Goal: Task Accomplishment & Management: Use online tool/utility

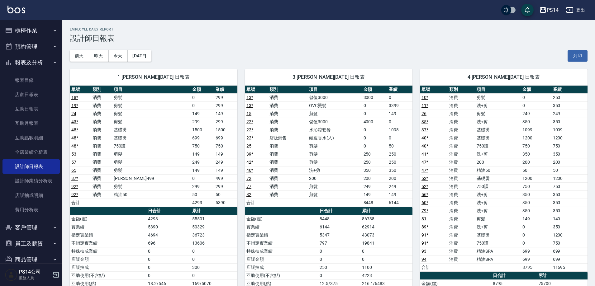
click at [30, 33] on button "櫃檯作業" at bounding box center [30, 30] width 57 height 16
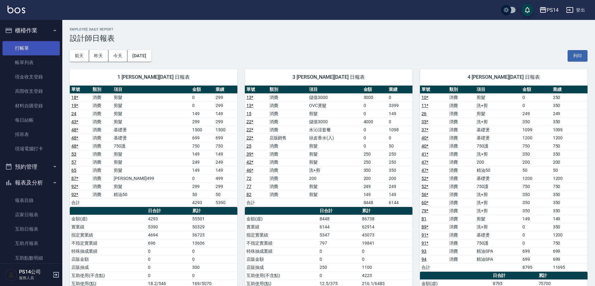
click at [28, 46] on link "打帳單" at bounding box center [30, 48] width 57 height 14
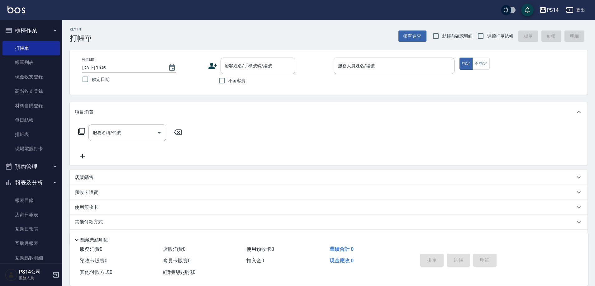
click at [241, 79] on span "不留客資" at bounding box center [236, 81] width 17 height 7
click at [228, 79] on input "不留客資" at bounding box center [221, 80] width 13 height 13
checkbox input "true"
click at [492, 35] on span "連續打單結帳" at bounding box center [500, 36] width 26 height 7
click at [487, 35] on input "連續打單結帳" at bounding box center [480, 36] width 13 height 13
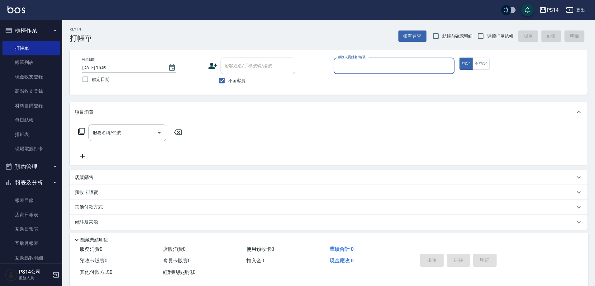
checkbox input "true"
click at [406, 74] on p at bounding box center [394, 77] width 121 height 7
click at [406, 70] on input "服務人員姓名/編號" at bounding box center [393, 65] width 115 height 11
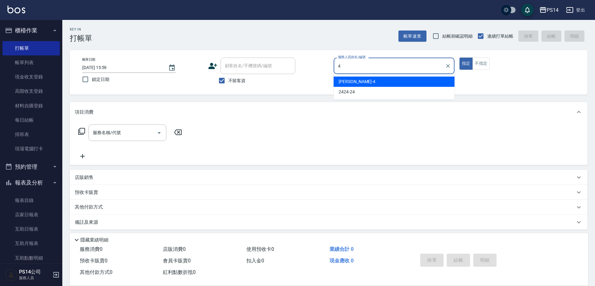
type input "[PERSON_NAME]-4"
type button "true"
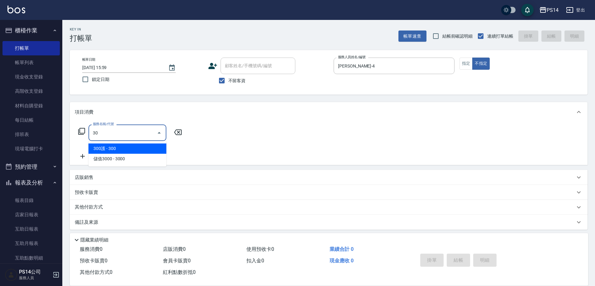
type input "300護(401)"
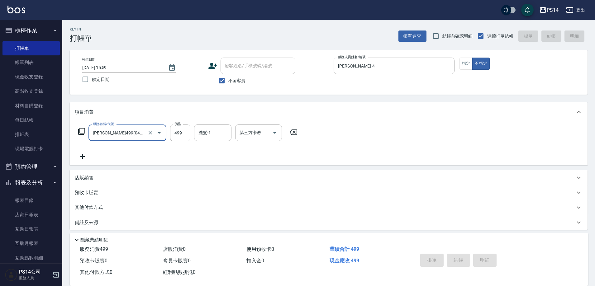
type input "[PERSON_NAME]499(0499)"
type input "[DATE] 16:00"
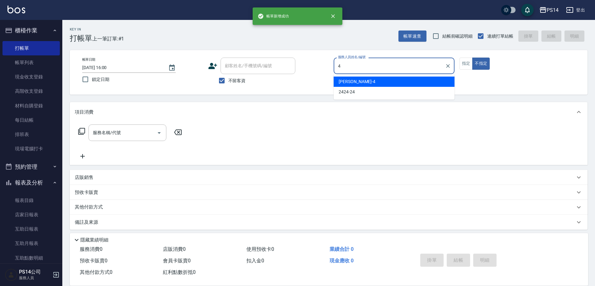
type input "[PERSON_NAME]-4"
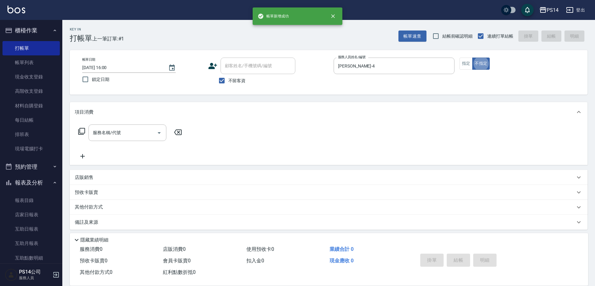
type button "false"
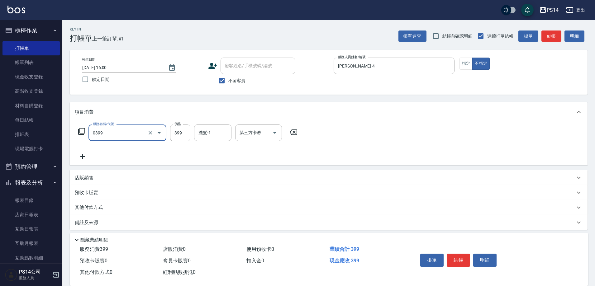
type input "海鹽399(0399)"
type input "[PERSON_NAME]-28"
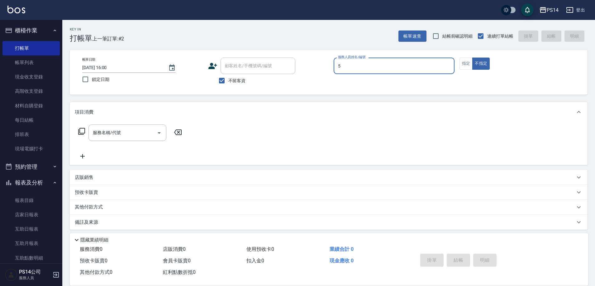
type input "[PERSON_NAME]-5"
type input "3"
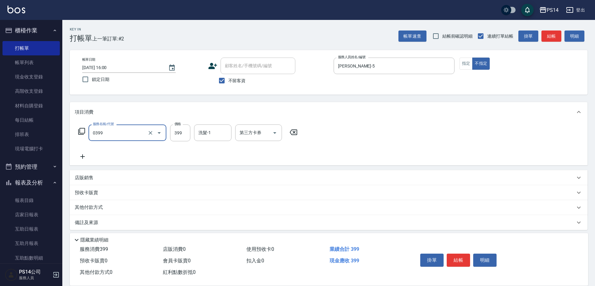
type input "海鹽399(0399)"
type input "2"
type input "[PERSON_NAME]-37"
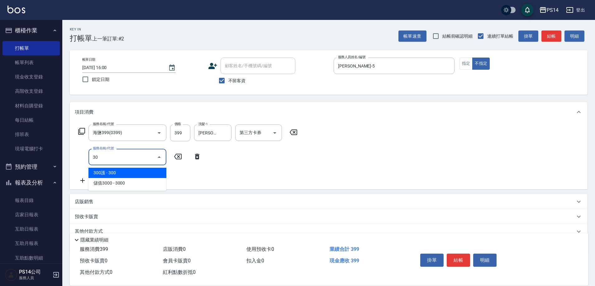
type input "304"
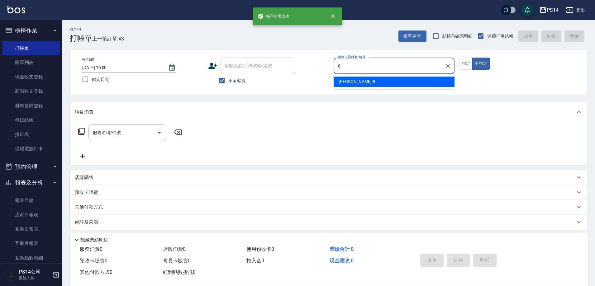
type input "[PERSON_NAME]-8"
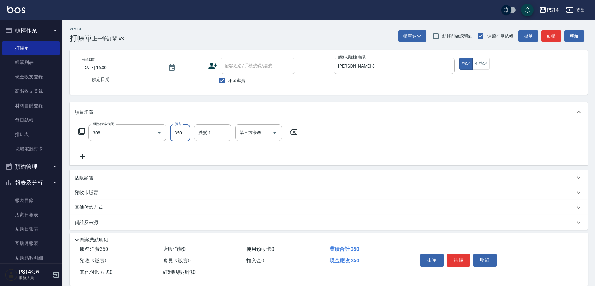
type input "洗+剪(308)"
type input "[PERSON_NAME]-18"
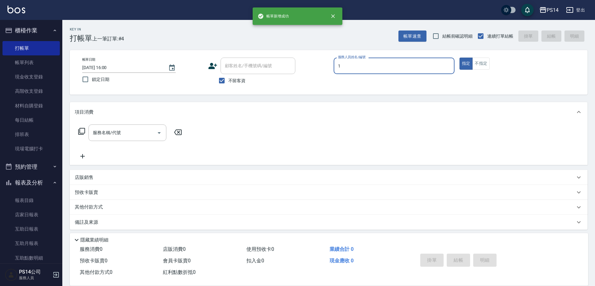
type input "[PERSON_NAME]-1"
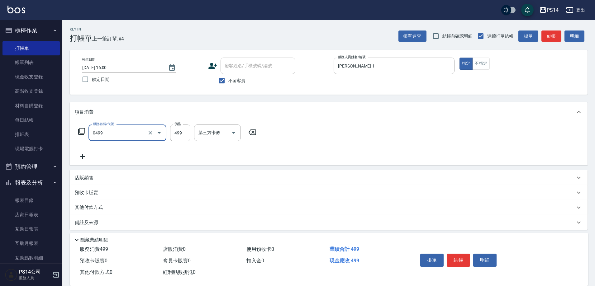
type input "[PERSON_NAME]499(0499)"
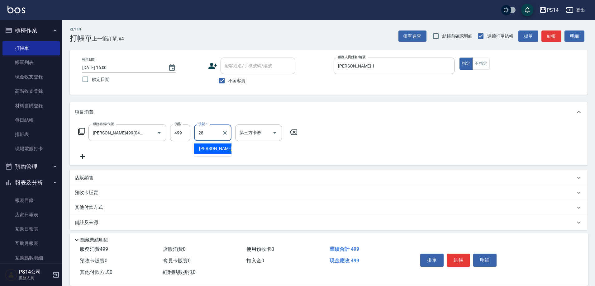
type input "[PERSON_NAME]-28"
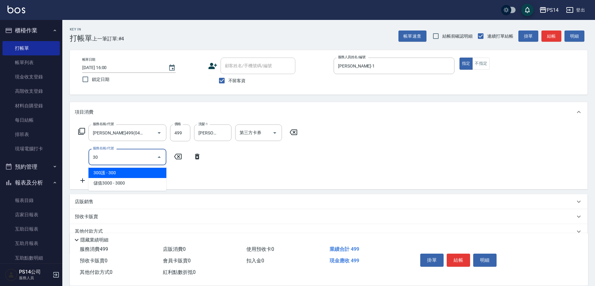
type input "305"
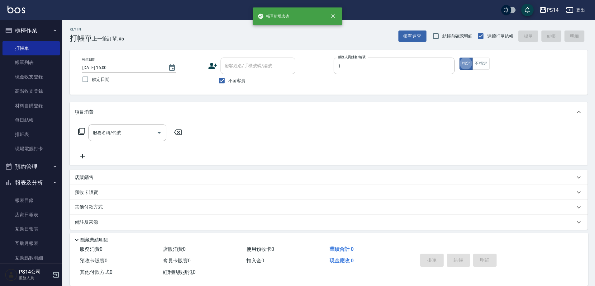
type input "[PERSON_NAME]-1"
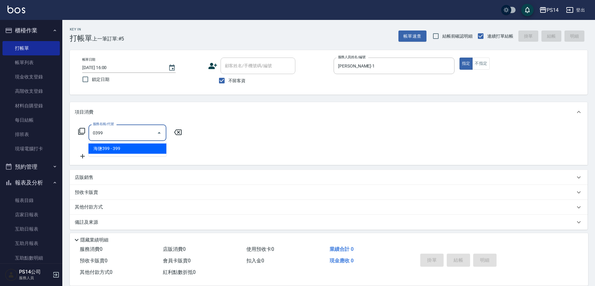
type input "海鹽399(0399)"
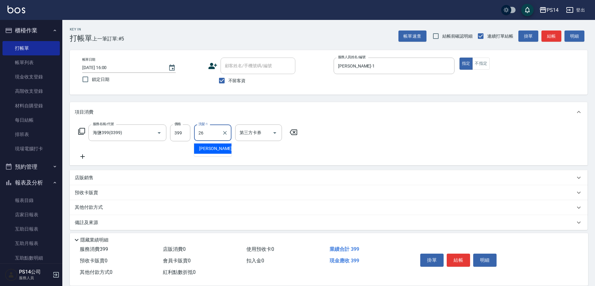
type input "[PERSON_NAME]-26"
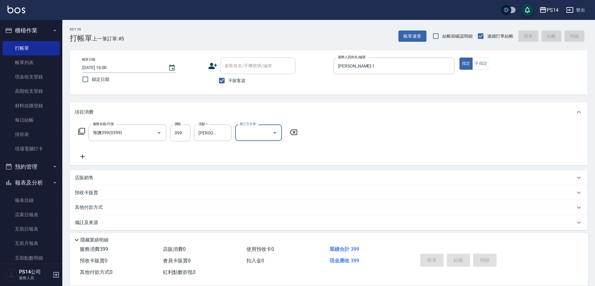
type input "[DATE] 16:01"
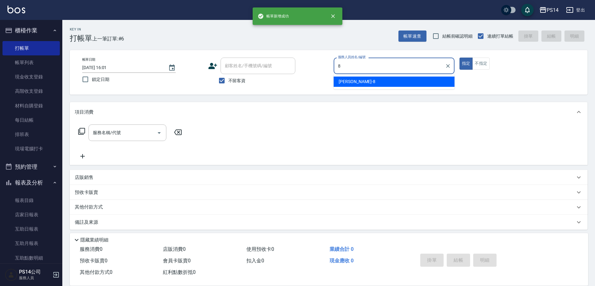
type input "[PERSON_NAME]-8"
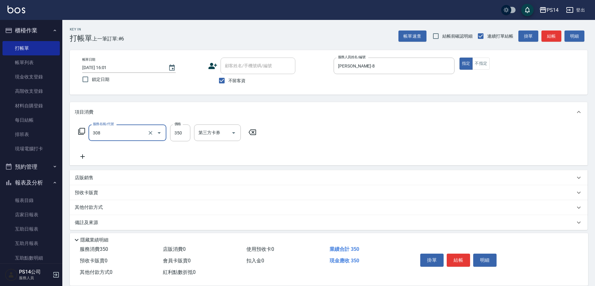
type input "洗+剪(308)"
type input "[PERSON_NAME]-18"
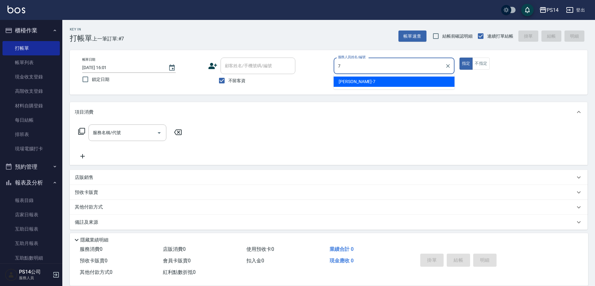
type input "[PERSON_NAME]-7"
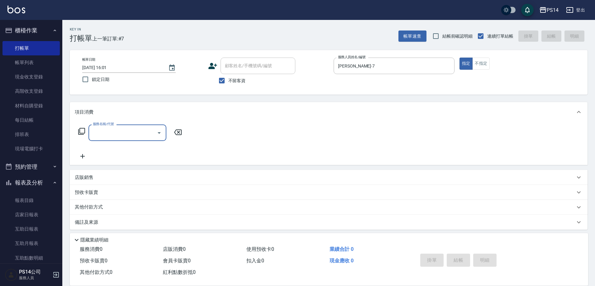
type input "0"
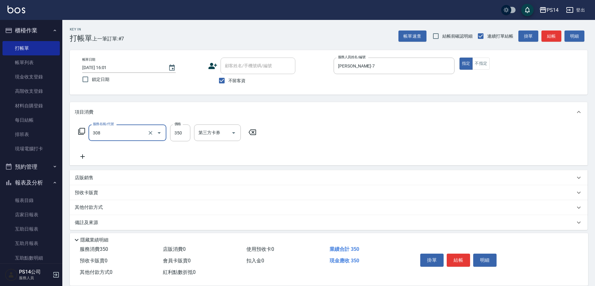
type input "洗+剪(308)"
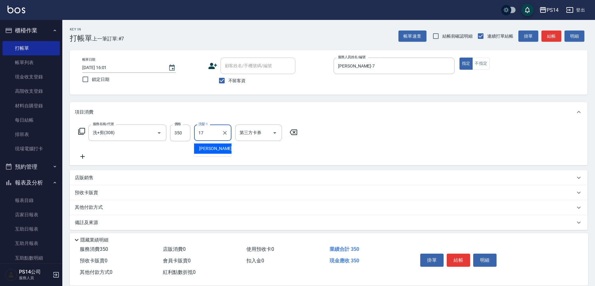
type input "[PERSON_NAME]-17"
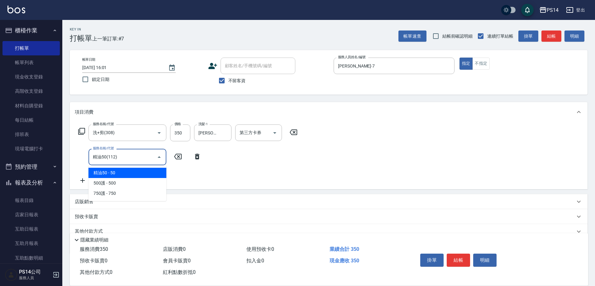
type input "精油50(112)"
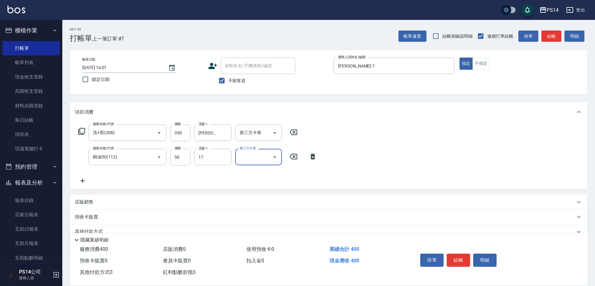
type input "[PERSON_NAME]-17"
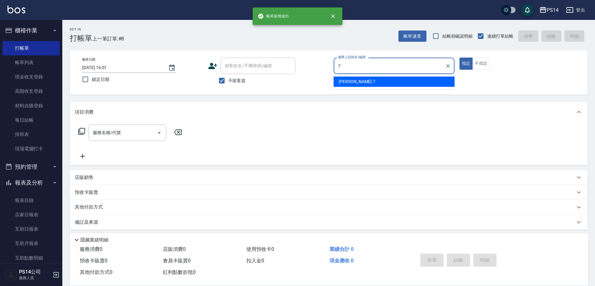
type input "[PERSON_NAME]-7"
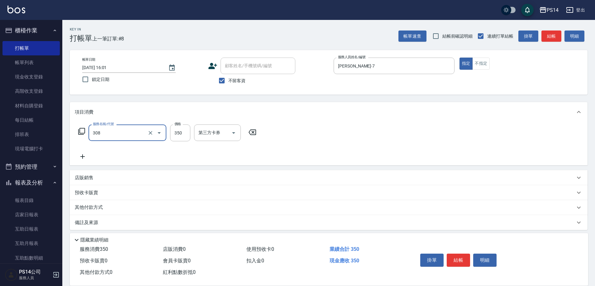
type input "洗+剪(308)"
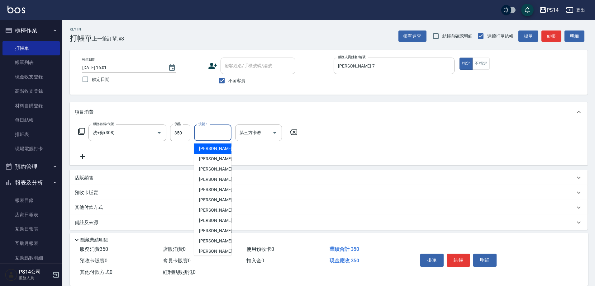
drag, startPoint x: 205, startPoint y: 133, endPoint x: 213, endPoint y: 136, distance: 8.8
click at [212, 136] on input "洗髮-1" at bounding box center [213, 132] width 32 height 11
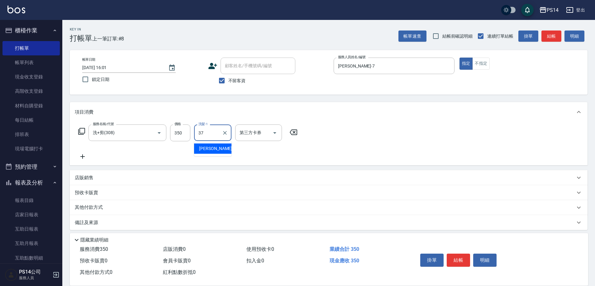
type input "[PERSON_NAME]-37"
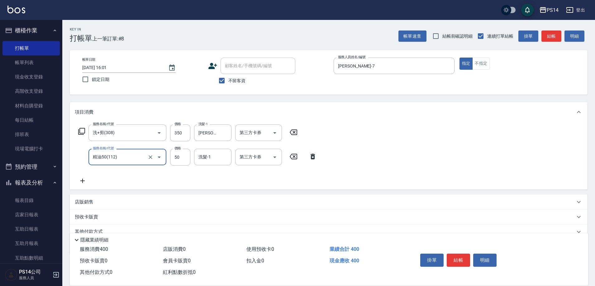
type input "精油50(112)"
type input "[PERSON_NAME]-37"
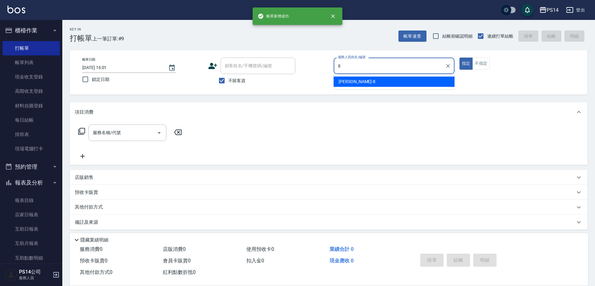
type input "[PERSON_NAME]-8"
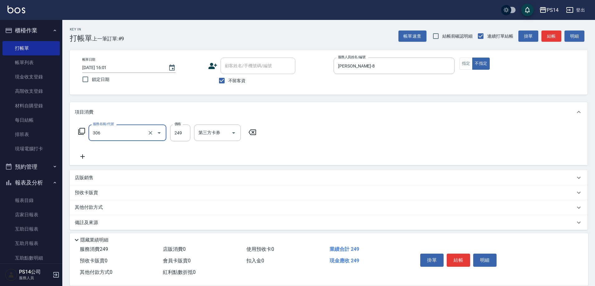
type input "剪髮(306)"
type input "[PERSON_NAME]-18"
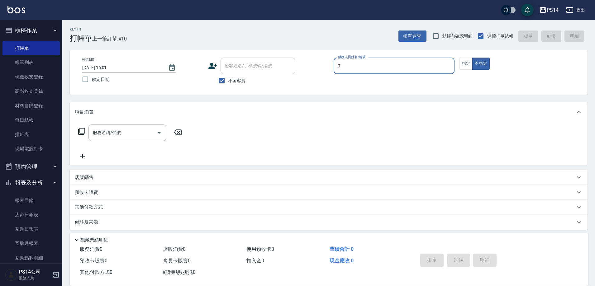
type input "[PERSON_NAME]-7"
click at [463, 65] on button "指定" at bounding box center [466, 64] width 13 height 12
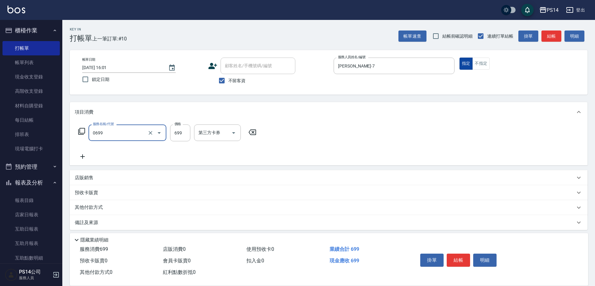
type input "精油SPA(0699)"
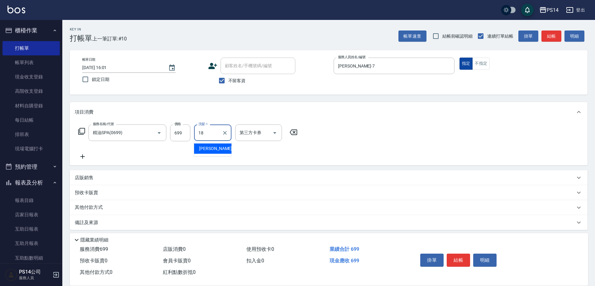
type input "[PERSON_NAME]-18"
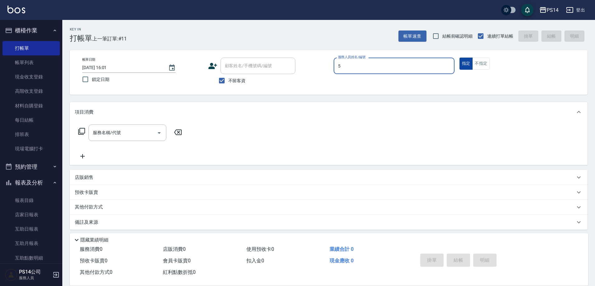
type input "[PERSON_NAME]-5"
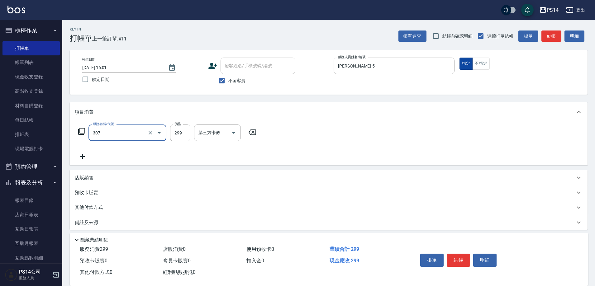
type input "剪髮(307)"
type input "[PERSON_NAME]-18"
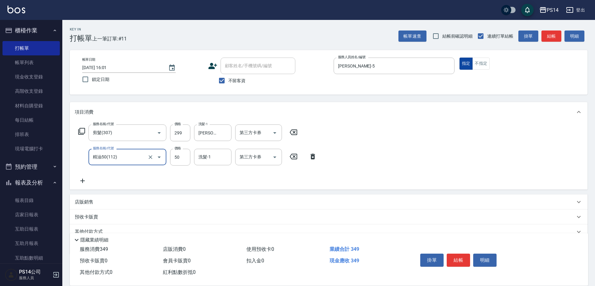
type input "精油50(112)"
type input "[PERSON_NAME]-18"
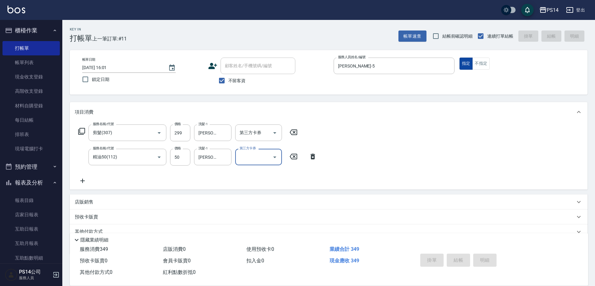
type input "[DATE] 16:02"
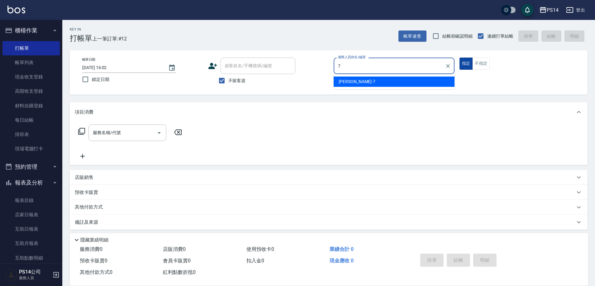
type input "[PERSON_NAME]-7"
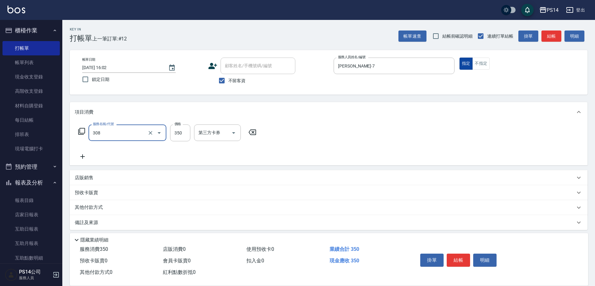
type input "洗+剪(308)"
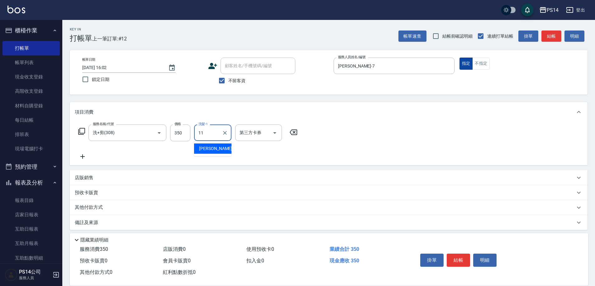
type input "[PERSON_NAME]-11"
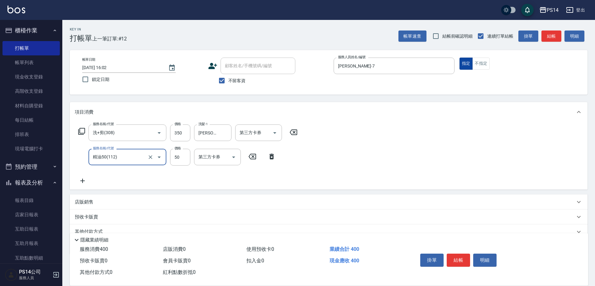
type input "精油50(112)"
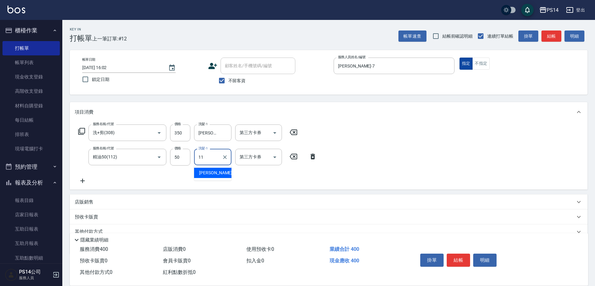
type input "[PERSON_NAME]-11"
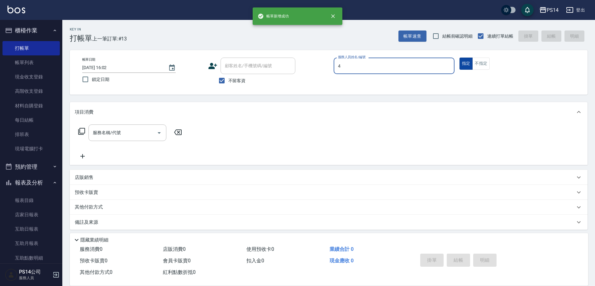
type input "[PERSON_NAME]-4"
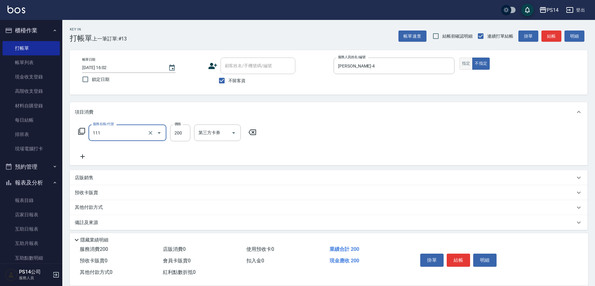
type input "200(111)"
type input "[PERSON_NAME]-37"
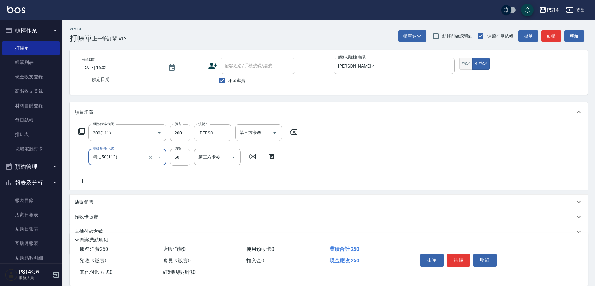
type input "精油50(112)"
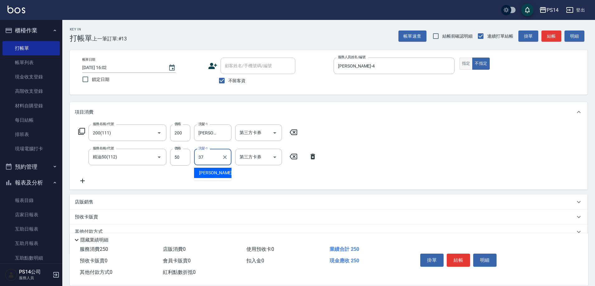
type input "[PERSON_NAME]-37"
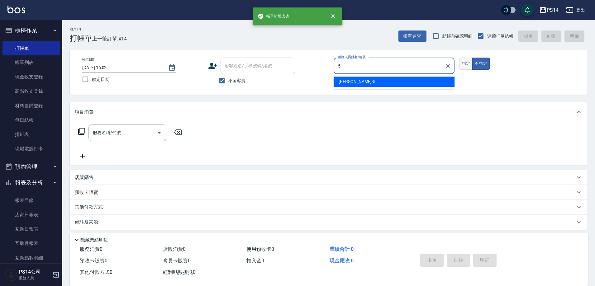
type input "[PERSON_NAME]-5"
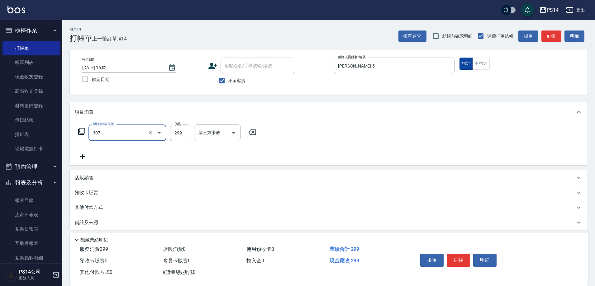
type input "剪髮(307)"
type input "[PERSON_NAME]-26"
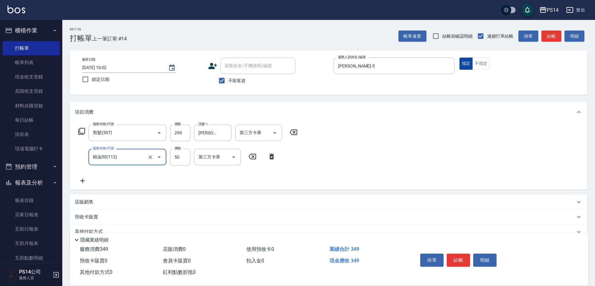
type input "精油50(112)"
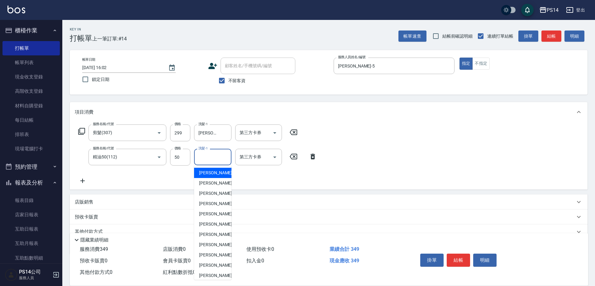
click at [202, 155] on input "洗髮-1" at bounding box center [213, 157] width 32 height 11
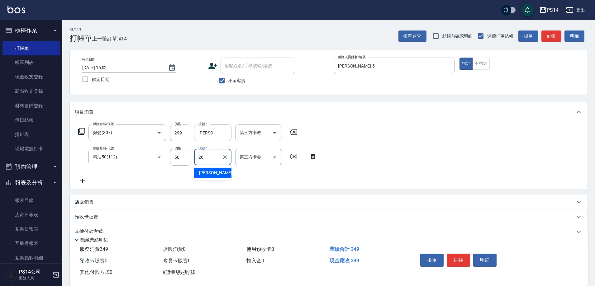
type input "[PERSON_NAME]-26"
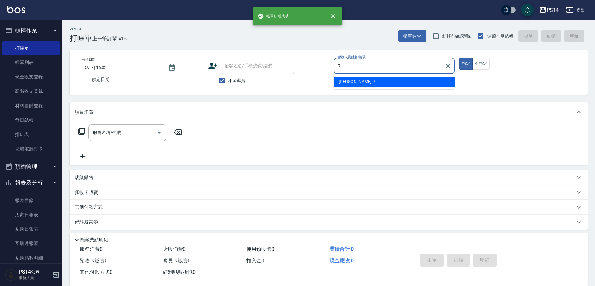
type input "[PERSON_NAME]-7"
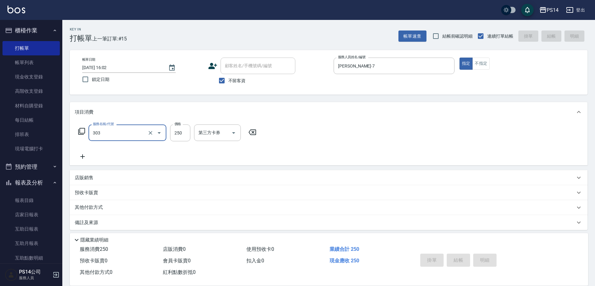
type input "303"
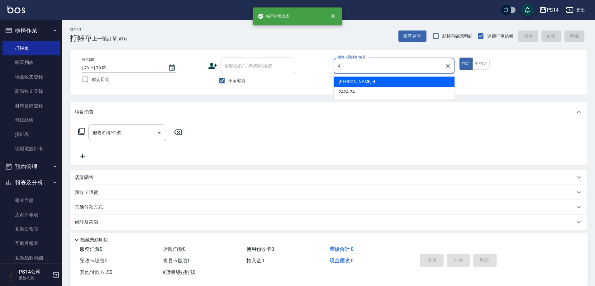
type input "[PERSON_NAME]-4"
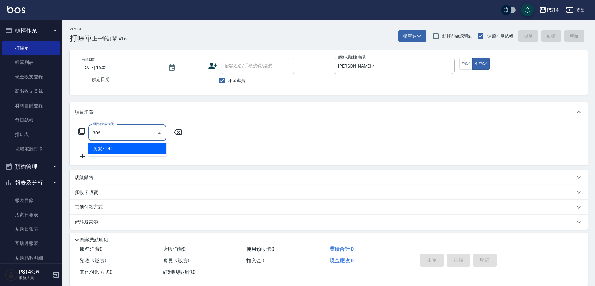
type input "剪髮(306)"
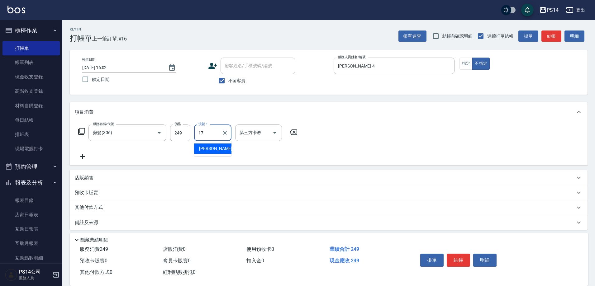
type input "[PERSON_NAME]-17"
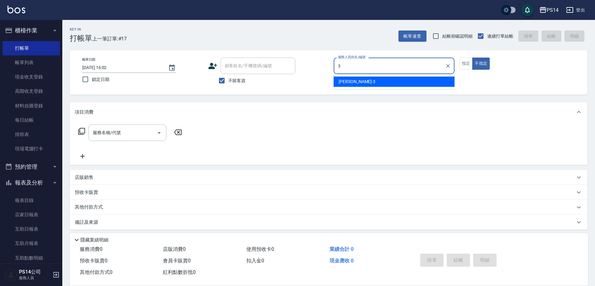
type input "[PERSON_NAME]-3"
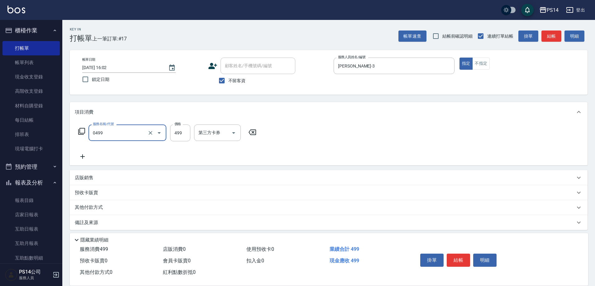
type input "[PERSON_NAME]499(0499)"
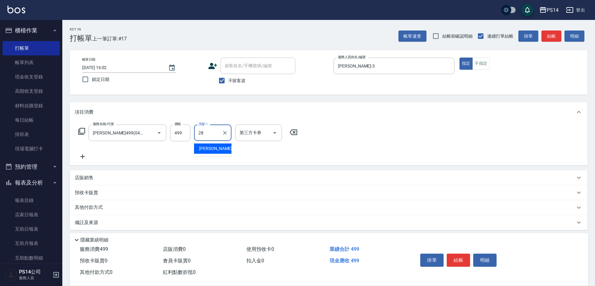
type input "[PERSON_NAME]-28"
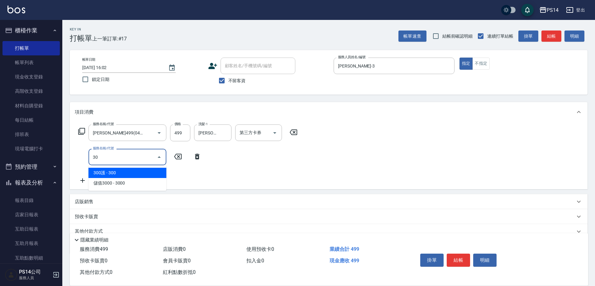
type input "303"
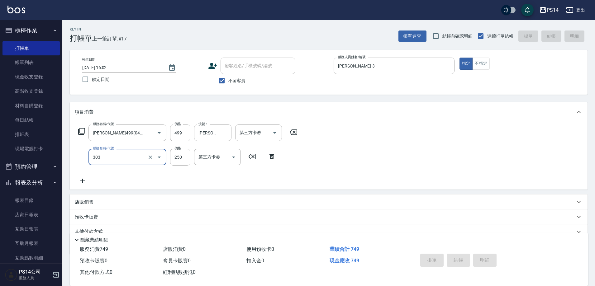
type input "[DATE] 16:03"
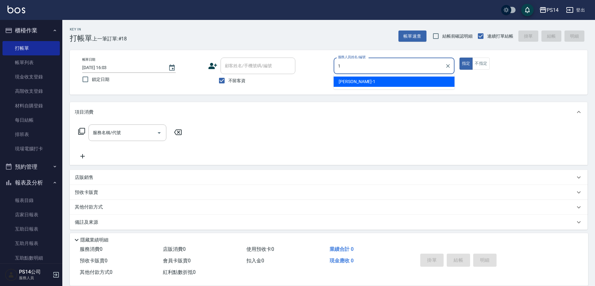
type input "[PERSON_NAME]-1"
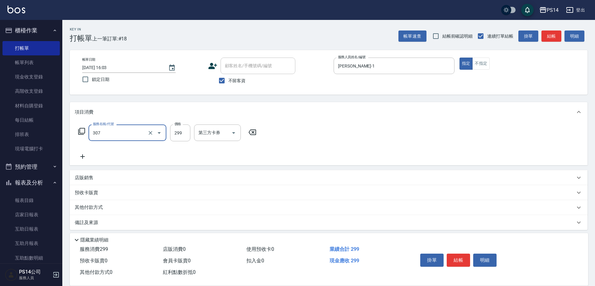
type input "剪髮(307)"
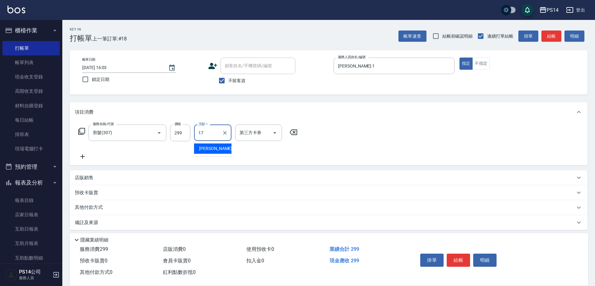
type input "[PERSON_NAME]-17"
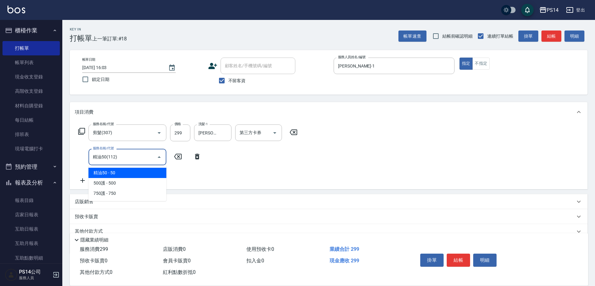
type input "精油50(112)"
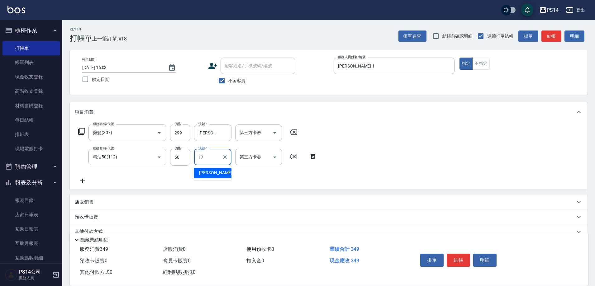
type input "[PERSON_NAME]-17"
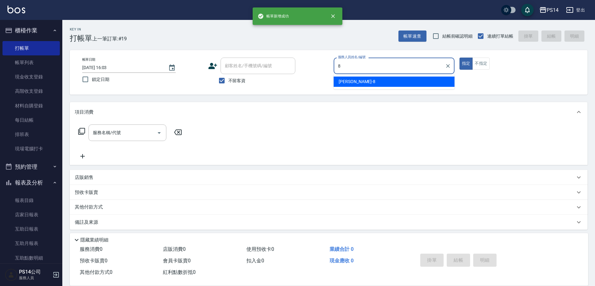
type input "[PERSON_NAME]-8"
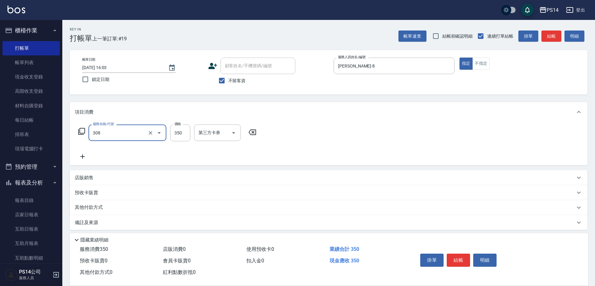
type input "洗+剪(308)"
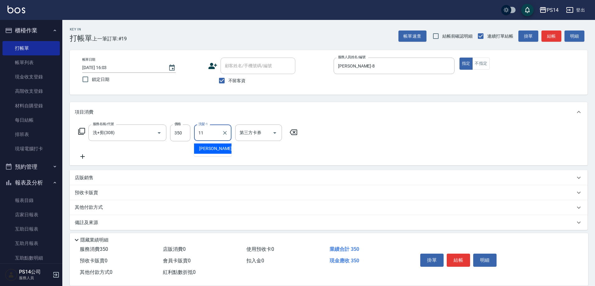
type input "[PERSON_NAME]-11"
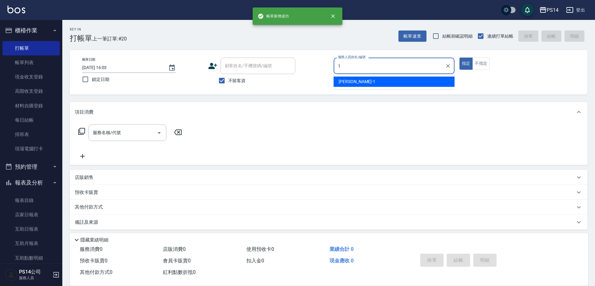
type input "[PERSON_NAME]-1"
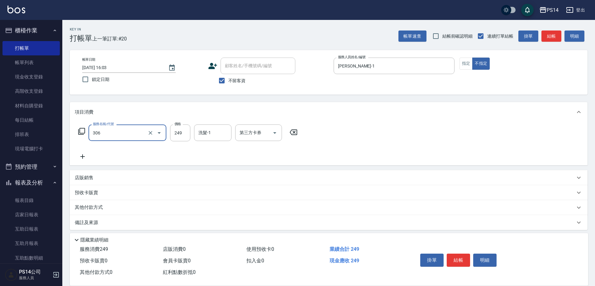
type input "剪髮(306)"
type input "[PERSON_NAME]-18"
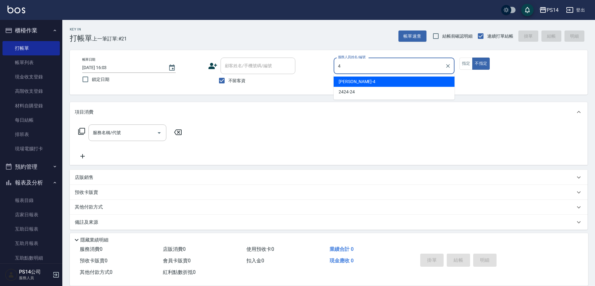
type input "[PERSON_NAME]-4"
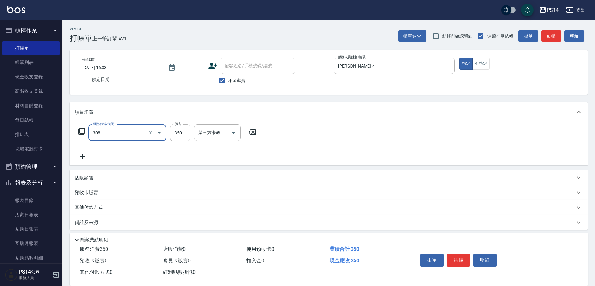
type input "洗+剪(308)"
type input "[PERSON_NAME]-28"
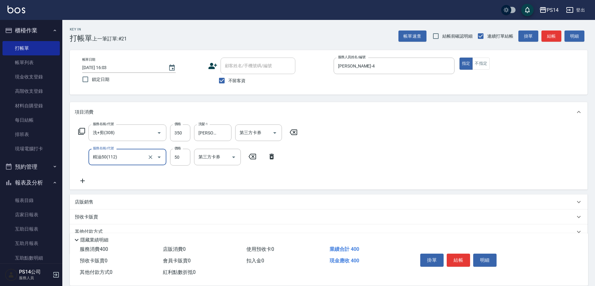
type input "精油50(112)"
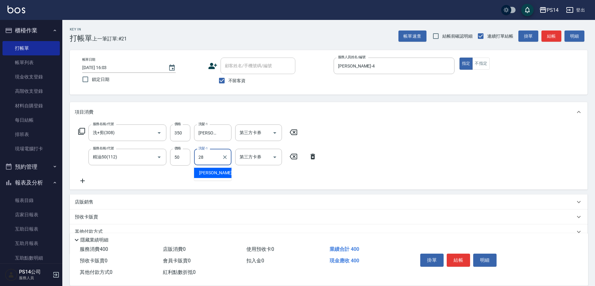
type input "[PERSON_NAME]-28"
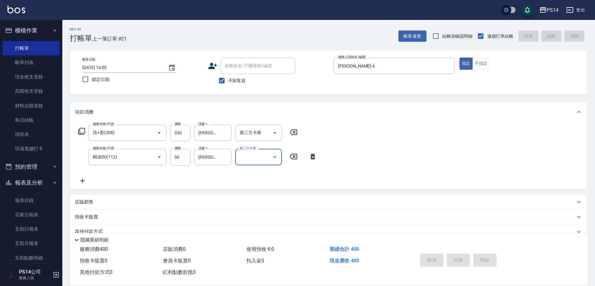
type input "[DATE] 16:04"
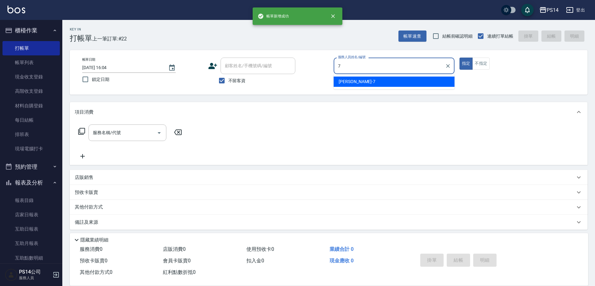
type input "[PERSON_NAME]-7"
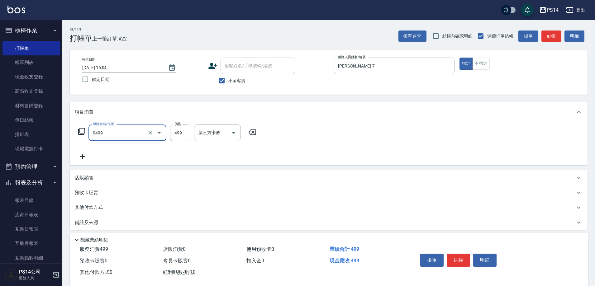
type input "[PERSON_NAME]499(0499)"
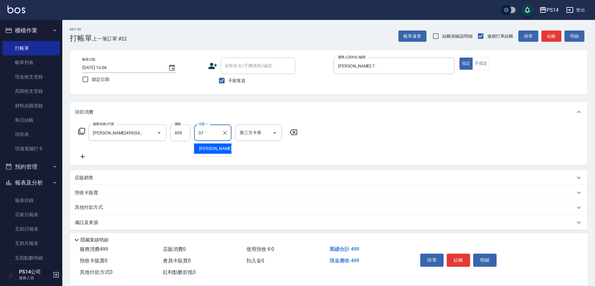
type input "[PERSON_NAME]-37"
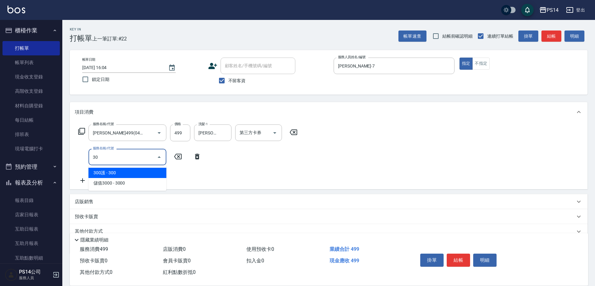
type input "303"
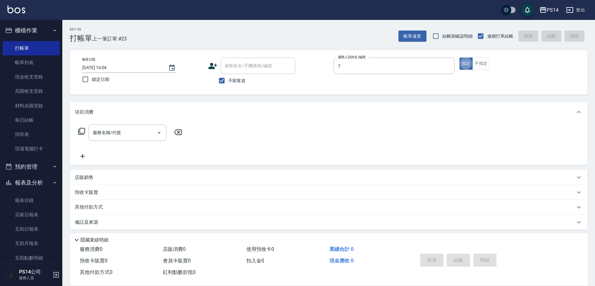
type input "[PERSON_NAME]-7"
type input "303"
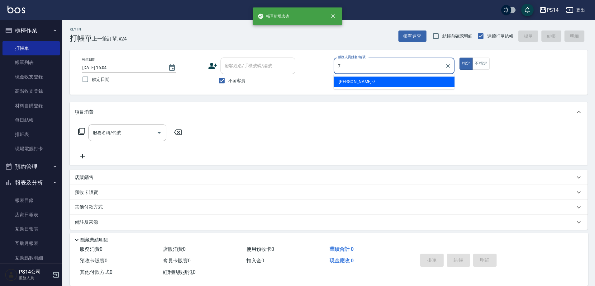
type input "[PERSON_NAME]-7"
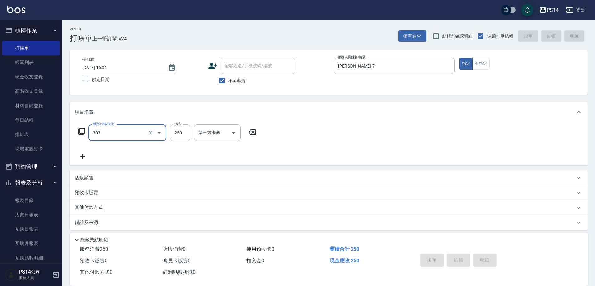
type input "303"
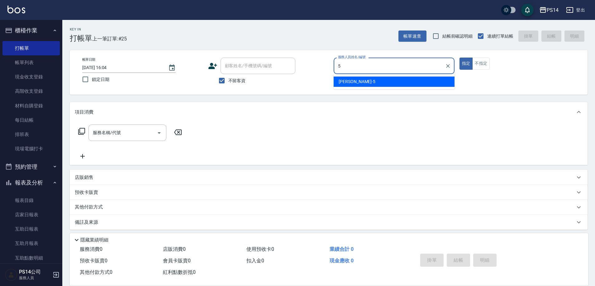
type input "[PERSON_NAME]-5"
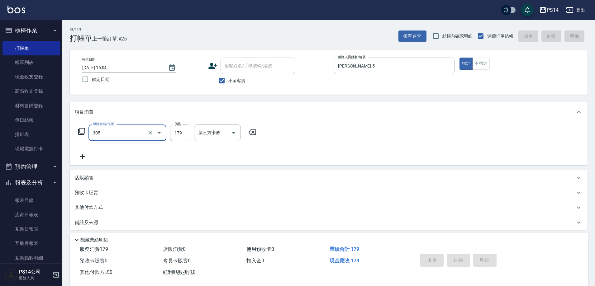
type input "305"
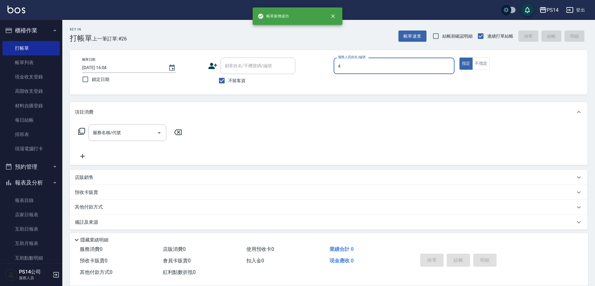
type input "[PERSON_NAME]-4"
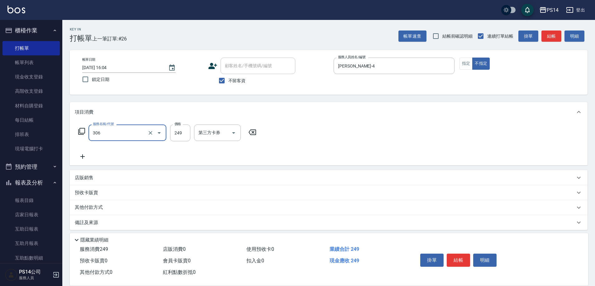
type input "剪髮(306)"
type input "2"
type input "[PERSON_NAME]-18"
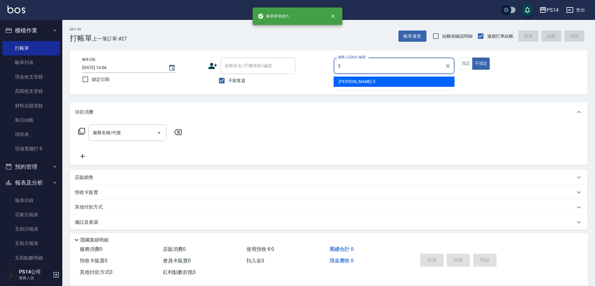
type input "[PERSON_NAME]-5"
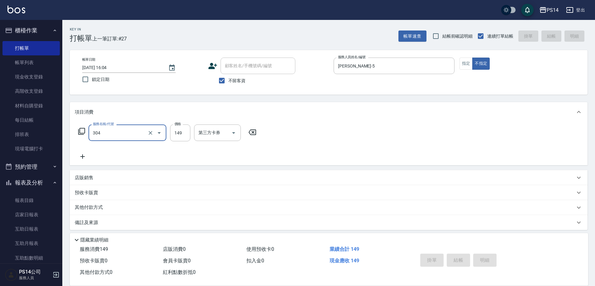
type input "304"
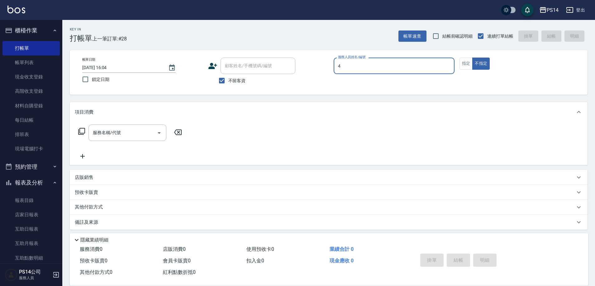
type input "[PERSON_NAME]-4"
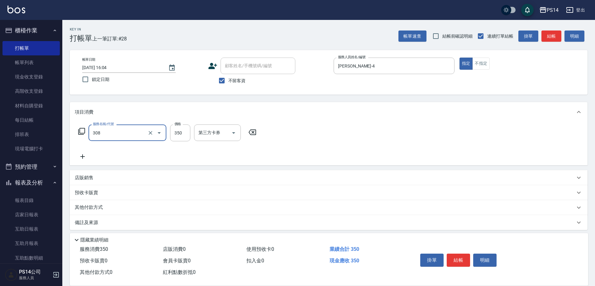
type input "洗+剪(308)"
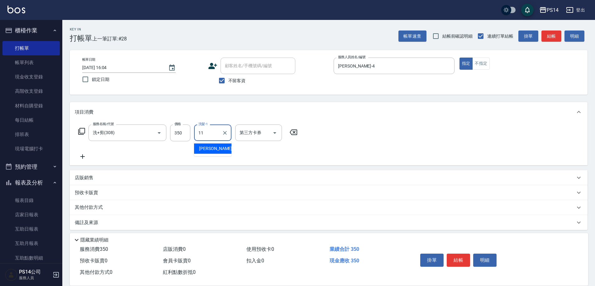
type input "[PERSON_NAME]-11"
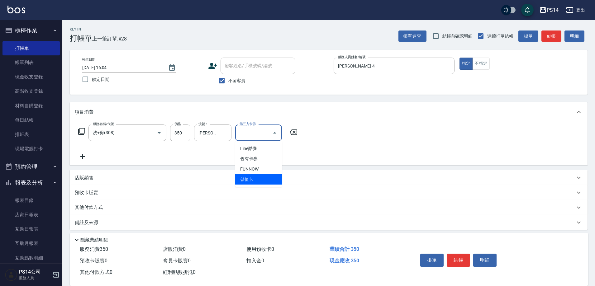
type input "儲值卡"
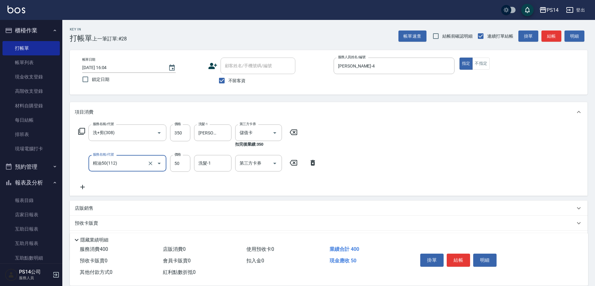
type input "精油50(112)"
type input "[PERSON_NAME]-11"
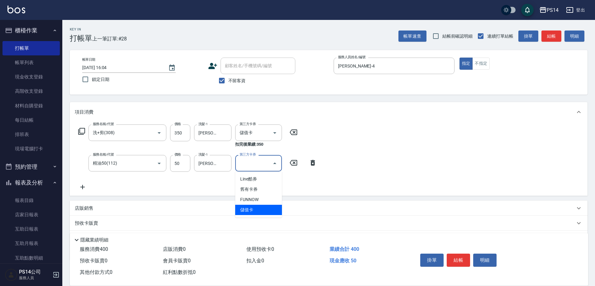
type input "儲值卡"
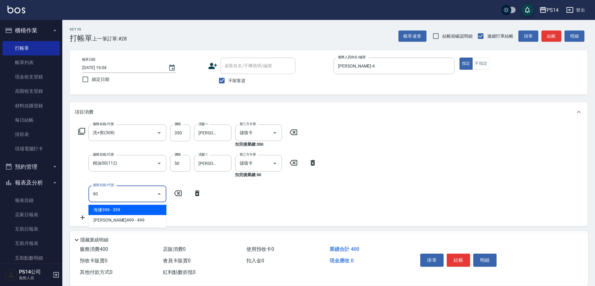
type input "901"
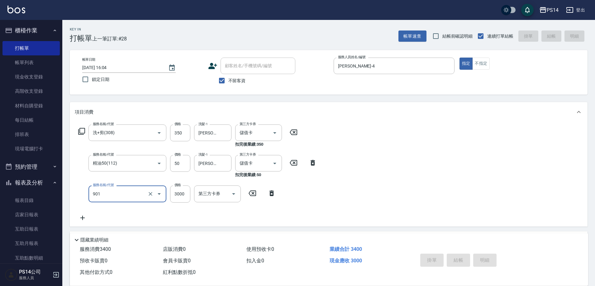
type input "[DATE] 16:13"
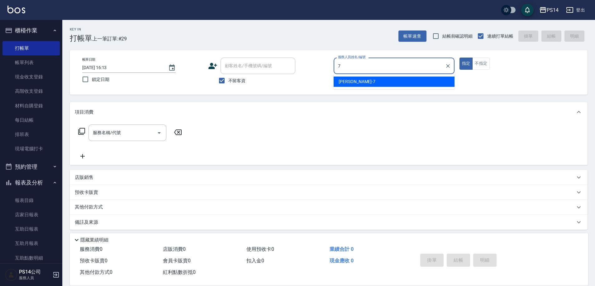
type input "[PERSON_NAME]-7"
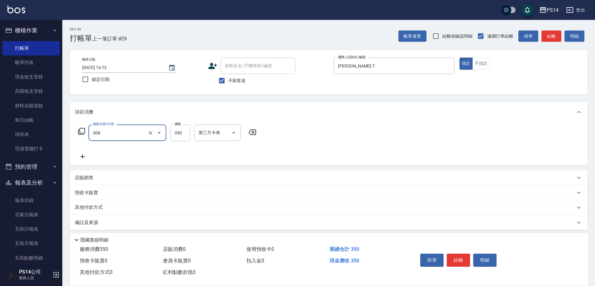
type input "洗+剪(308)"
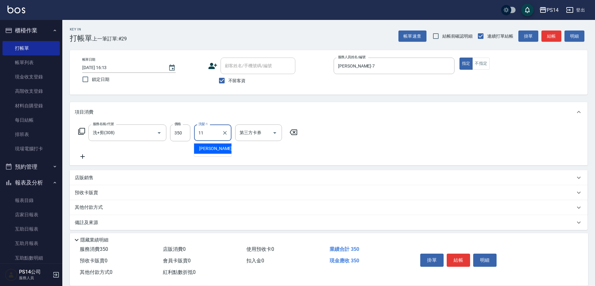
type input "[PERSON_NAME]-11"
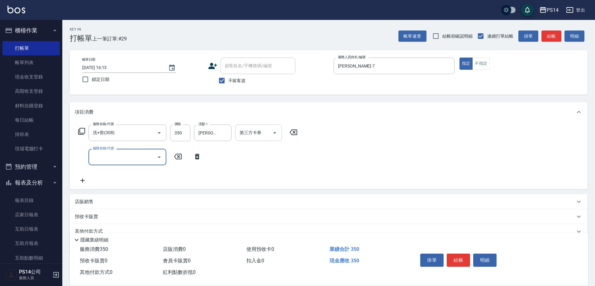
click at [277, 139] on div at bounding box center [274, 133] width 9 height 17
click at [277, 136] on icon "Open" at bounding box center [274, 132] width 7 height 7
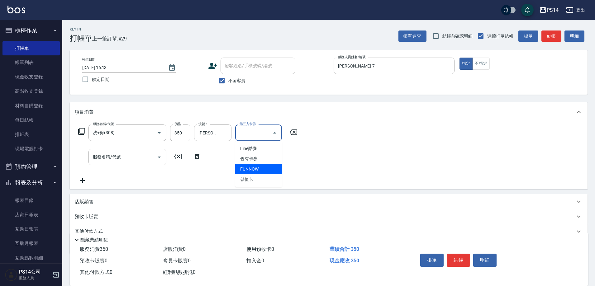
click at [257, 174] on span "FUNNOW" at bounding box center [258, 169] width 47 height 10
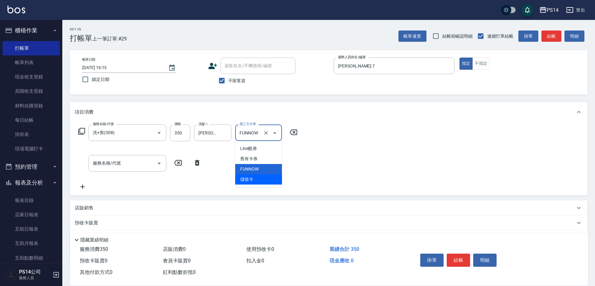
type input "儲值卡"
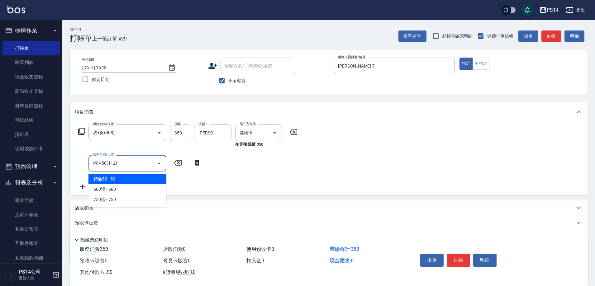
type input "精油50(112)"
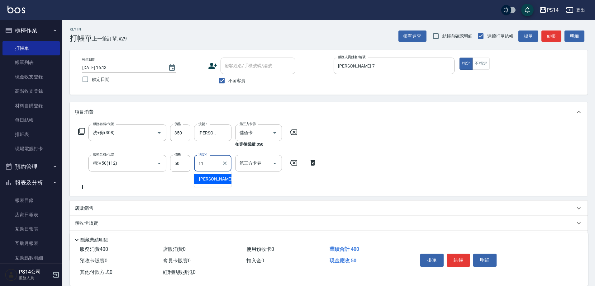
type input "[PERSON_NAME]-11"
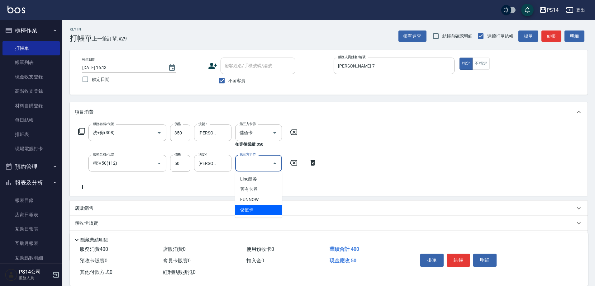
type input "儲值卡"
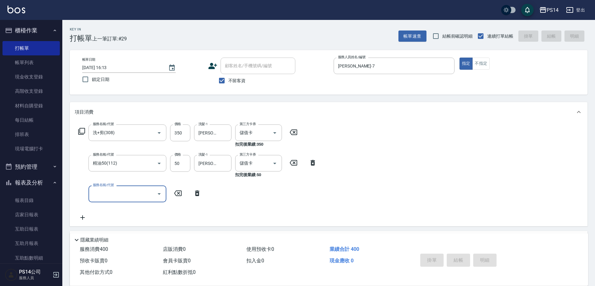
type input "[DATE] 16:14"
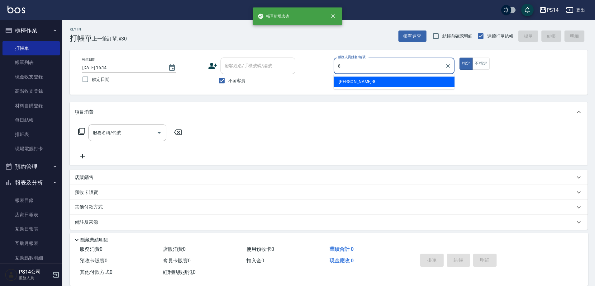
type input "[PERSON_NAME]-8"
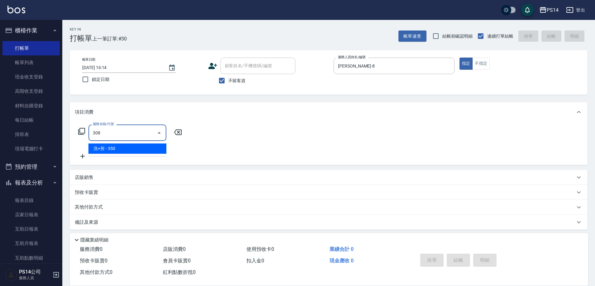
type input "洗+剪(308)"
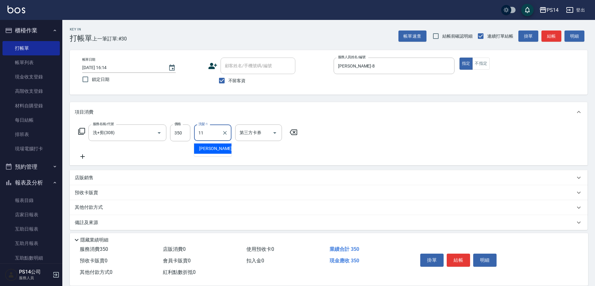
type input "[PERSON_NAME]-11"
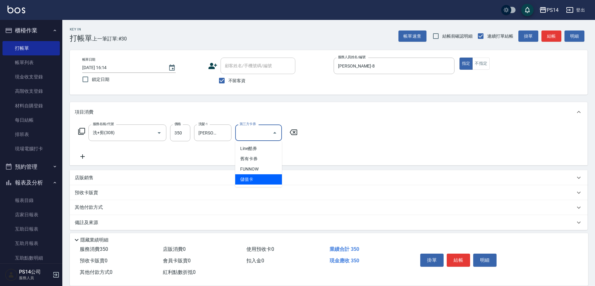
type input "儲值卡"
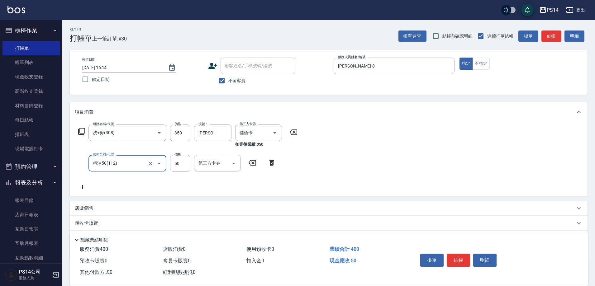
type input "精油50(112)"
type input "[PERSON_NAME]-11"
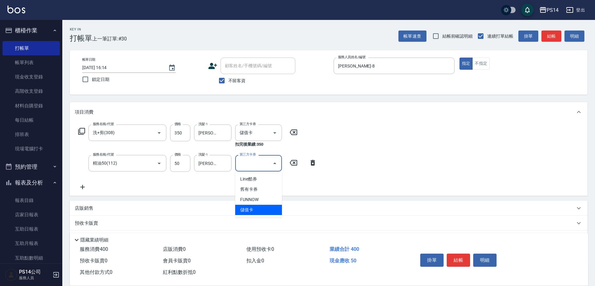
type input "儲值卡"
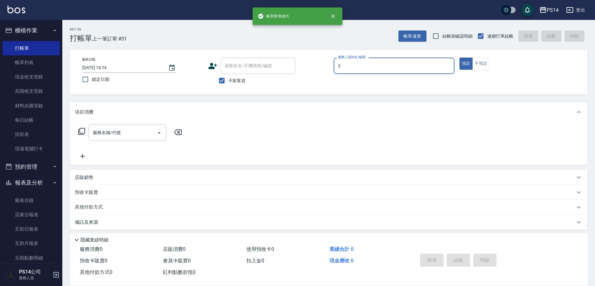
type input "[PERSON_NAME]-3"
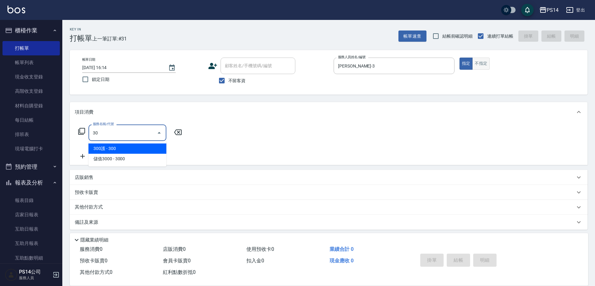
type input "30"
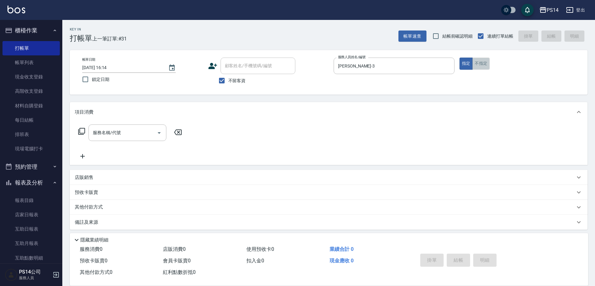
click at [480, 66] on button "不指定" at bounding box center [480, 64] width 17 height 12
drag, startPoint x: 139, startPoint y: 131, endPoint x: 151, endPoint y: 115, distance: 19.6
click at [139, 131] on input "服務名稱/代號" at bounding box center [122, 132] width 63 height 11
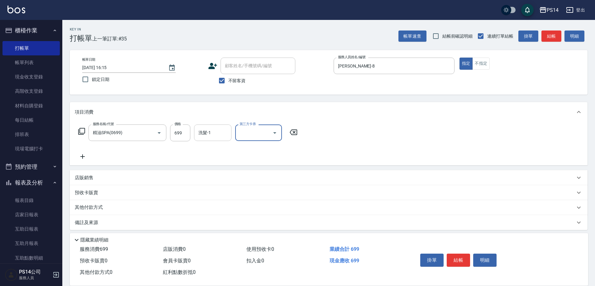
drag, startPoint x: 206, startPoint y: 123, endPoint x: 209, endPoint y: 130, distance: 7.3
click at [209, 130] on div "服務名稱/代號 精油SPA(0699) 服務名稱/代號 價格 699 價格 洗髮-1 洗髮-1 第三方卡券 第三方卡券" at bounding box center [329, 143] width 518 height 43
click at [213, 140] on div "洗髮-1" at bounding box center [212, 133] width 37 height 17
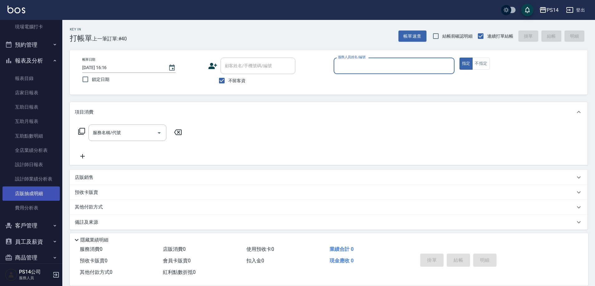
scroll to position [125, 0]
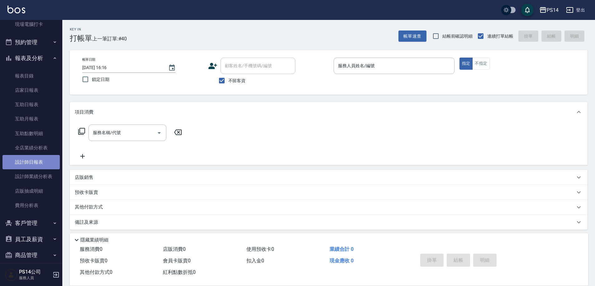
click at [39, 161] on link "設計師日報表" at bounding box center [30, 162] width 57 height 14
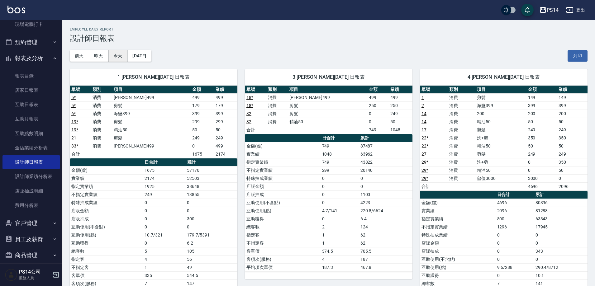
click at [115, 54] on button "今天" at bounding box center [117, 56] width 19 height 12
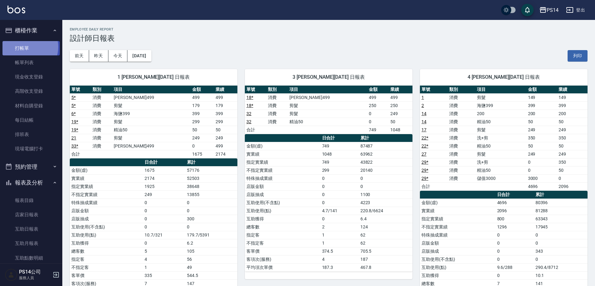
click at [25, 47] on link "打帳單" at bounding box center [30, 48] width 57 height 14
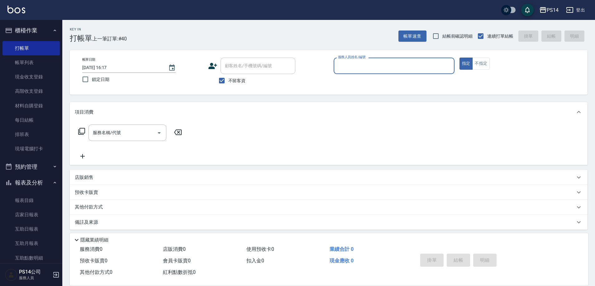
click at [39, 186] on button "報表及分析" at bounding box center [30, 183] width 57 height 16
